Goal: Navigation & Orientation: Find specific page/section

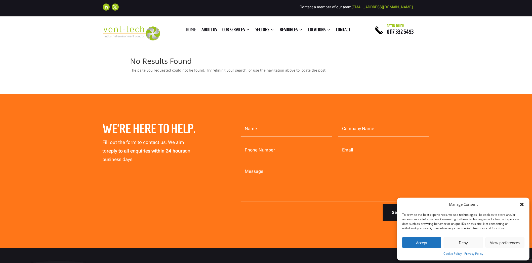
click at [186, 29] on link "Home" at bounding box center [191, 31] width 10 height 6
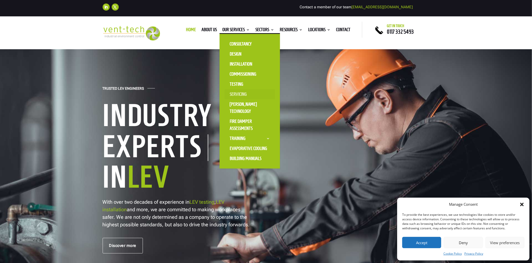
click at [242, 93] on link "Servicing" at bounding box center [250, 94] width 50 height 10
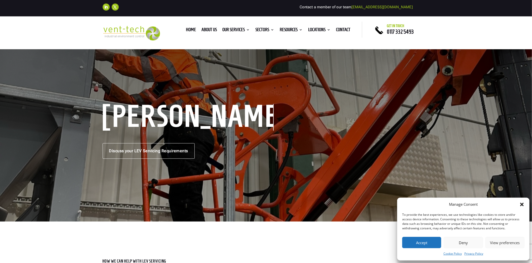
click at [522, 203] on icon "Close dialog" at bounding box center [521, 204] width 5 height 5
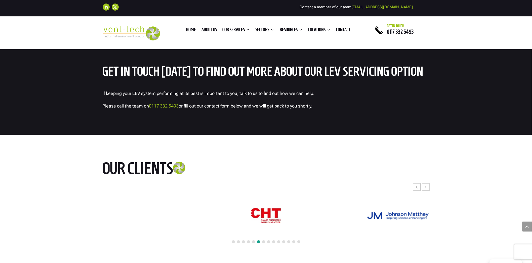
scroll to position [2339, 0]
